Goal: Transaction & Acquisition: Purchase product/service

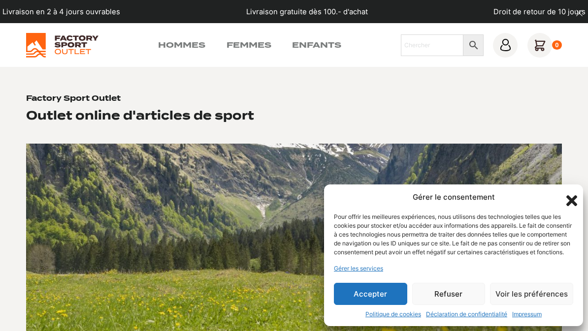
click at [457, 294] on button "Refuser" at bounding box center [448, 294] width 73 height 22
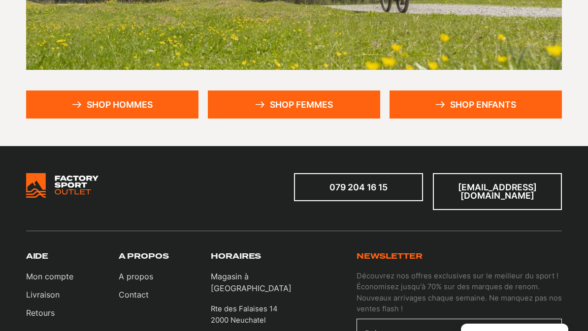
scroll to position [266, 0]
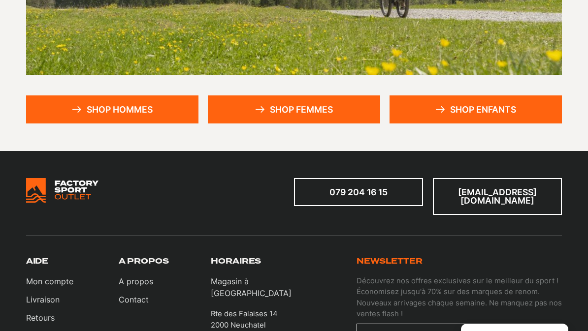
click at [99, 113] on link "Shop hommes" at bounding box center [112, 110] width 172 height 28
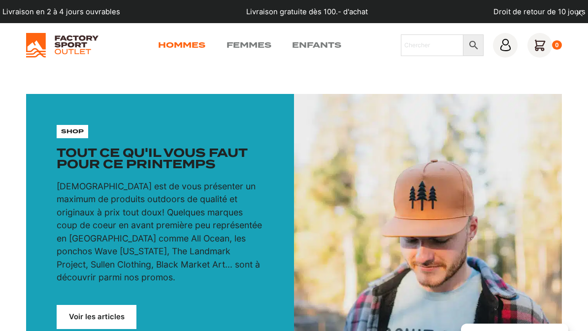
click at [170, 42] on link "Hommes" at bounding box center [181, 45] width 47 height 12
click at [57, 46] on img at bounding box center [62, 45] width 72 height 25
